Goal: Transaction & Acquisition: Book appointment/travel/reservation

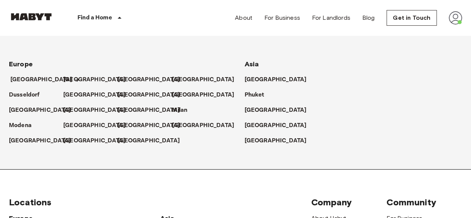
click at [28, 75] on p "[GEOGRAPHIC_DATA]" at bounding box center [41, 79] width 62 height 9
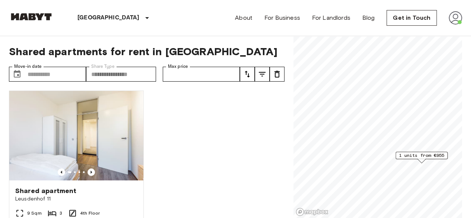
click at [421, 154] on span "1 units from €955" at bounding box center [421, 155] width 45 height 7
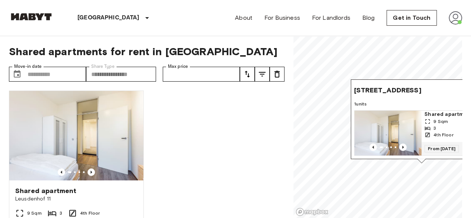
click at [442, 118] on span "9 Sqm" at bounding box center [440, 121] width 15 height 7
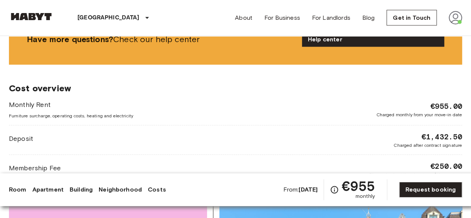
scroll to position [904, 0]
